Goal: Leave review/rating: Leave review/rating

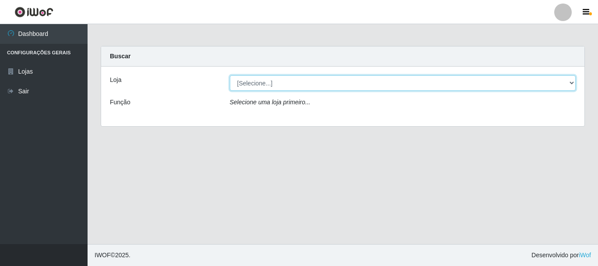
click at [571, 84] on select "[Selecione...] Nordestão - Alecrim" at bounding box center [403, 82] width 347 height 15
select select "453"
click at [230, 75] on select "[Selecione...] Nordestão - Alecrim" at bounding box center [403, 82] width 347 height 15
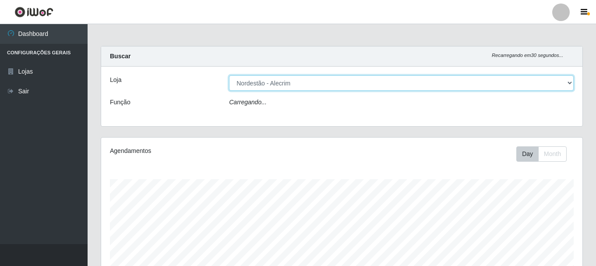
scroll to position [182, 481]
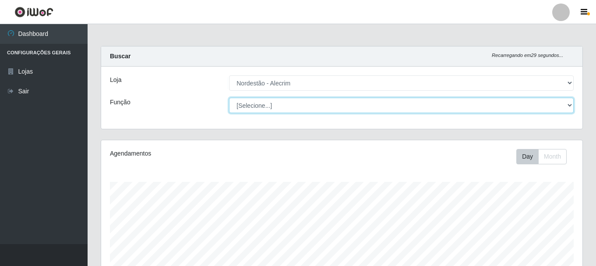
click at [568, 109] on select "[Selecione...] Balconista + Balconista de Padaria Balconista de Padaria ++ Emba…" at bounding box center [401, 105] width 345 height 15
select select "1"
click at [229, 98] on select "[Selecione...] Balconista + Balconista de Padaria Balconista de Padaria ++ Emba…" at bounding box center [401, 105] width 345 height 15
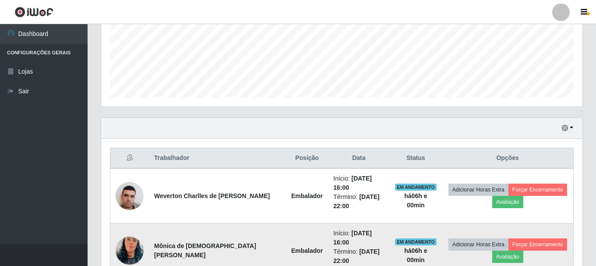
scroll to position [251, 0]
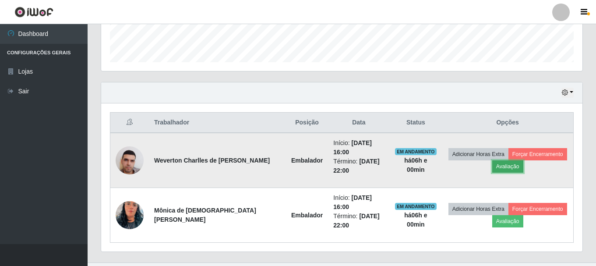
click at [502, 164] on button "Avaliação" at bounding box center [507, 166] width 31 height 12
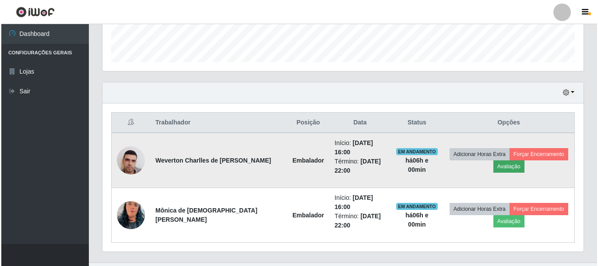
scroll to position [182, 477]
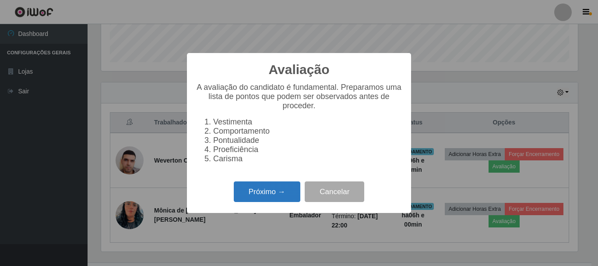
click at [277, 195] on button "Próximo →" at bounding box center [267, 191] width 67 height 21
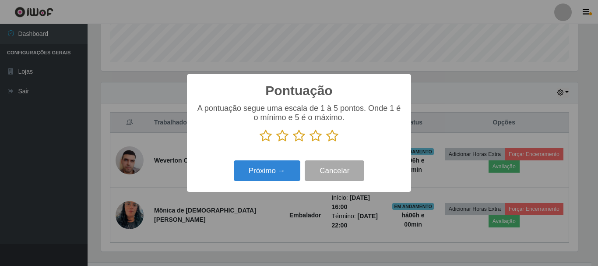
scroll to position [437918, 437622]
click at [329, 136] on icon at bounding box center [332, 135] width 12 height 13
click at [326, 142] on input "radio" at bounding box center [326, 142] width 0 height 0
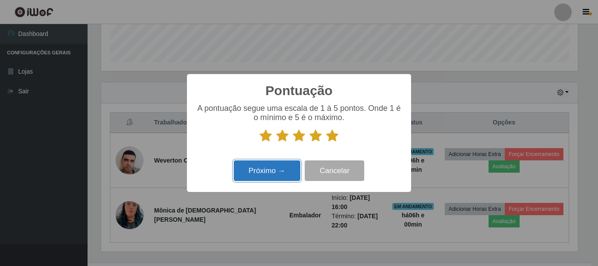
click at [281, 170] on button "Próximo →" at bounding box center [267, 170] width 67 height 21
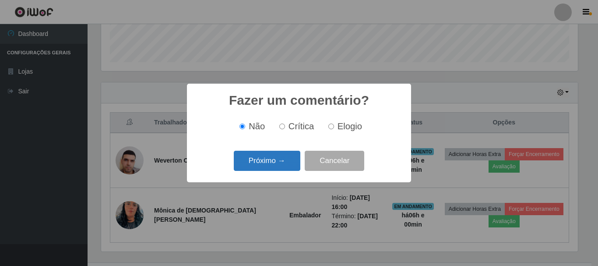
click at [285, 160] on button "Próximo →" at bounding box center [267, 161] width 67 height 21
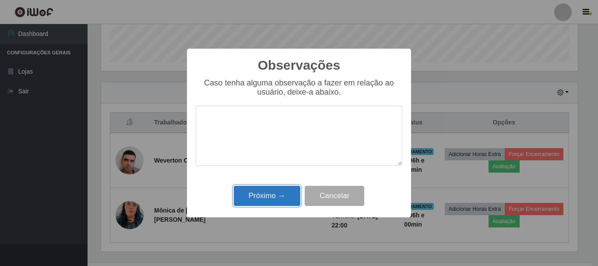
click at [283, 202] on button "Próximo →" at bounding box center [267, 196] width 67 height 21
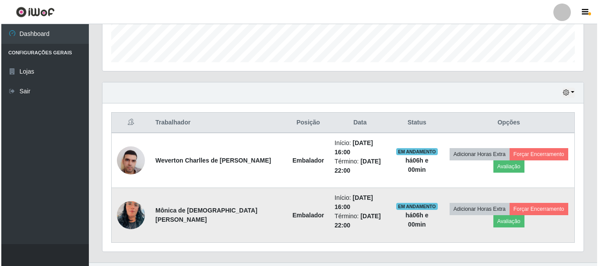
scroll to position [182, 481]
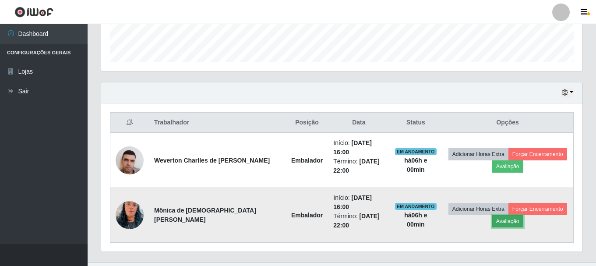
click at [512, 215] on button "Avaliação" at bounding box center [507, 221] width 31 height 12
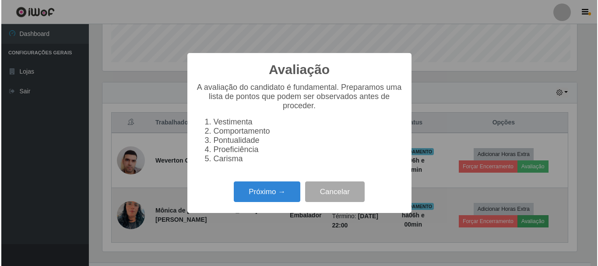
scroll to position [182, 477]
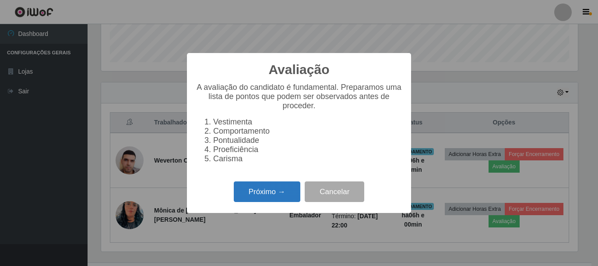
click at [280, 193] on button "Próximo →" at bounding box center [267, 191] width 67 height 21
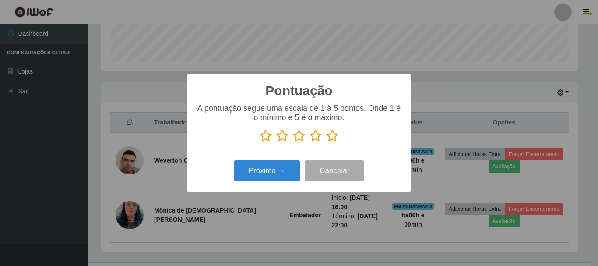
click at [331, 140] on icon at bounding box center [332, 135] width 12 height 13
click at [326, 142] on input "radio" at bounding box center [326, 142] width 0 height 0
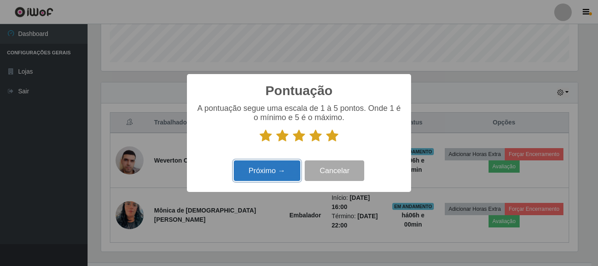
click at [287, 169] on button "Próximo →" at bounding box center [267, 170] width 67 height 21
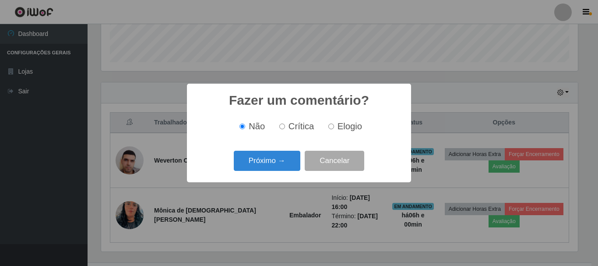
click at [287, 151] on div "Próximo → Cancelar" at bounding box center [299, 160] width 207 height 25
click at [281, 159] on button "Próximo →" at bounding box center [267, 161] width 67 height 21
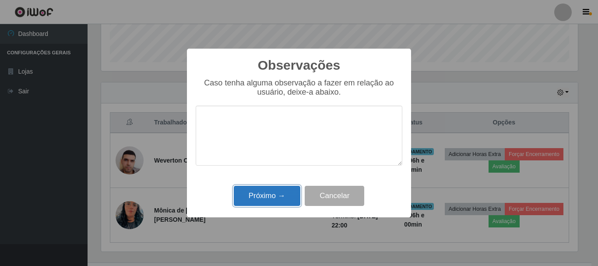
click at [283, 191] on button "Próximo →" at bounding box center [267, 196] width 67 height 21
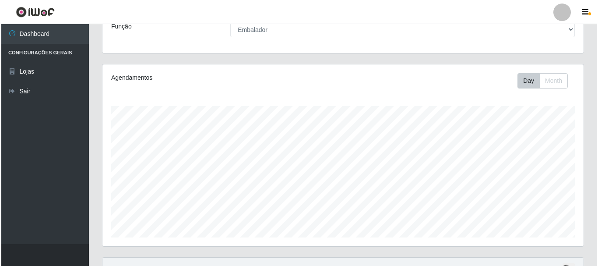
scroll to position [251, 0]
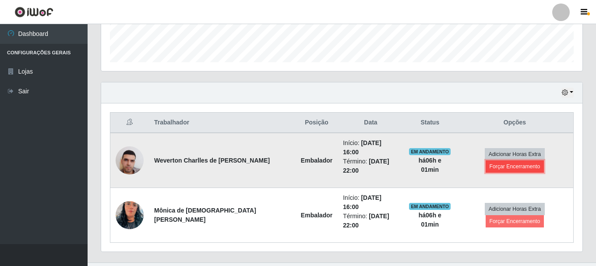
click at [520, 163] on button "Forçar Encerramento" at bounding box center [515, 166] width 59 height 12
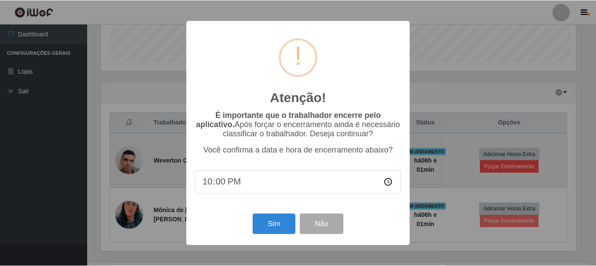
scroll to position [182, 477]
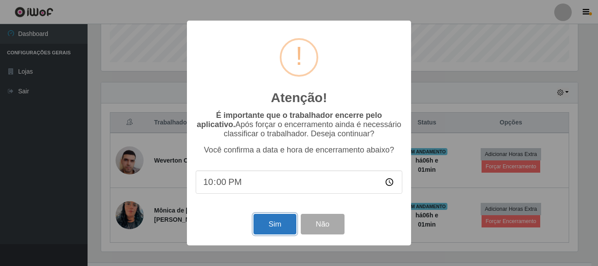
click at [291, 227] on button "Sim" at bounding box center [275, 224] width 42 height 21
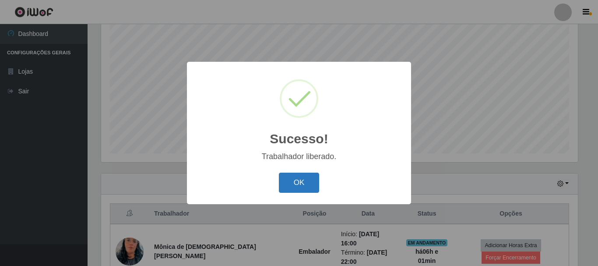
click at [293, 183] on button "OK" at bounding box center [299, 183] width 41 height 21
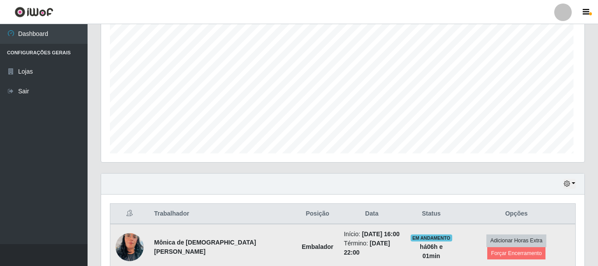
scroll to position [182, 481]
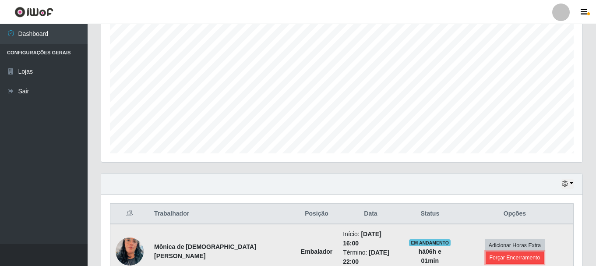
click at [528, 251] on button "Forçar Encerramento" at bounding box center [515, 257] width 59 height 12
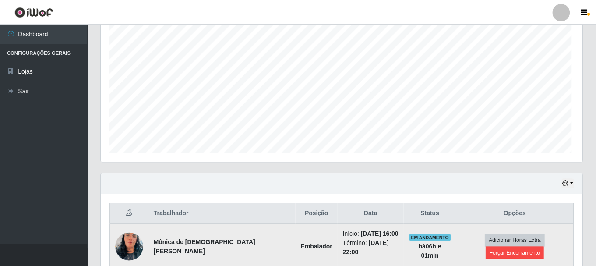
scroll to position [182, 477]
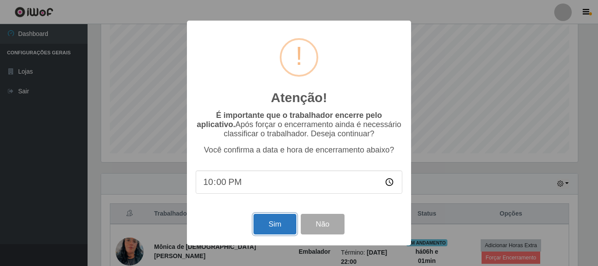
click at [278, 225] on button "Sim" at bounding box center [275, 224] width 42 height 21
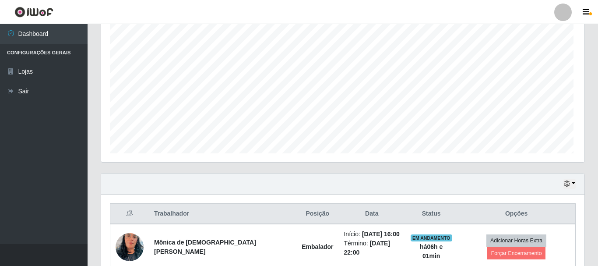
scroll to position [0, 0]
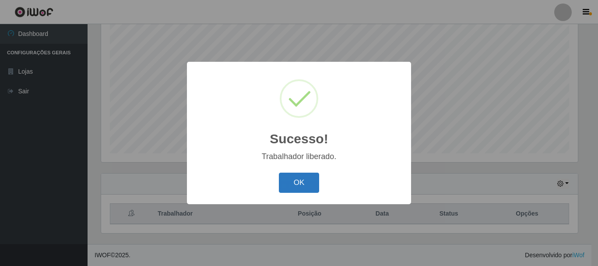
click at [300, 178] on button "OK" at bounding box center [299, 183] width 41 height 21
